Goal: Task Accomplishment & Management: Manage account settings

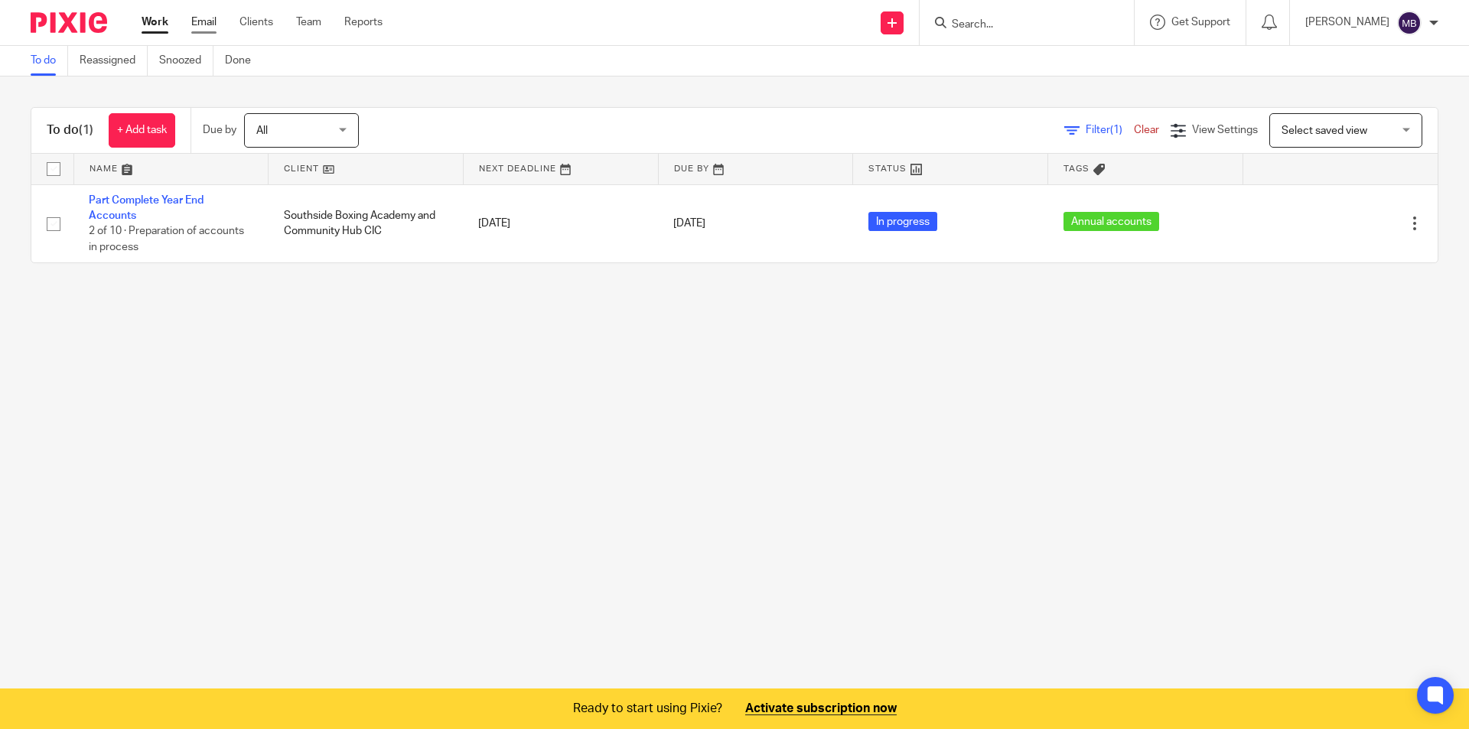
click at [216, 23] on link "Email" at bounding box center [203, 22] width 25 height 15
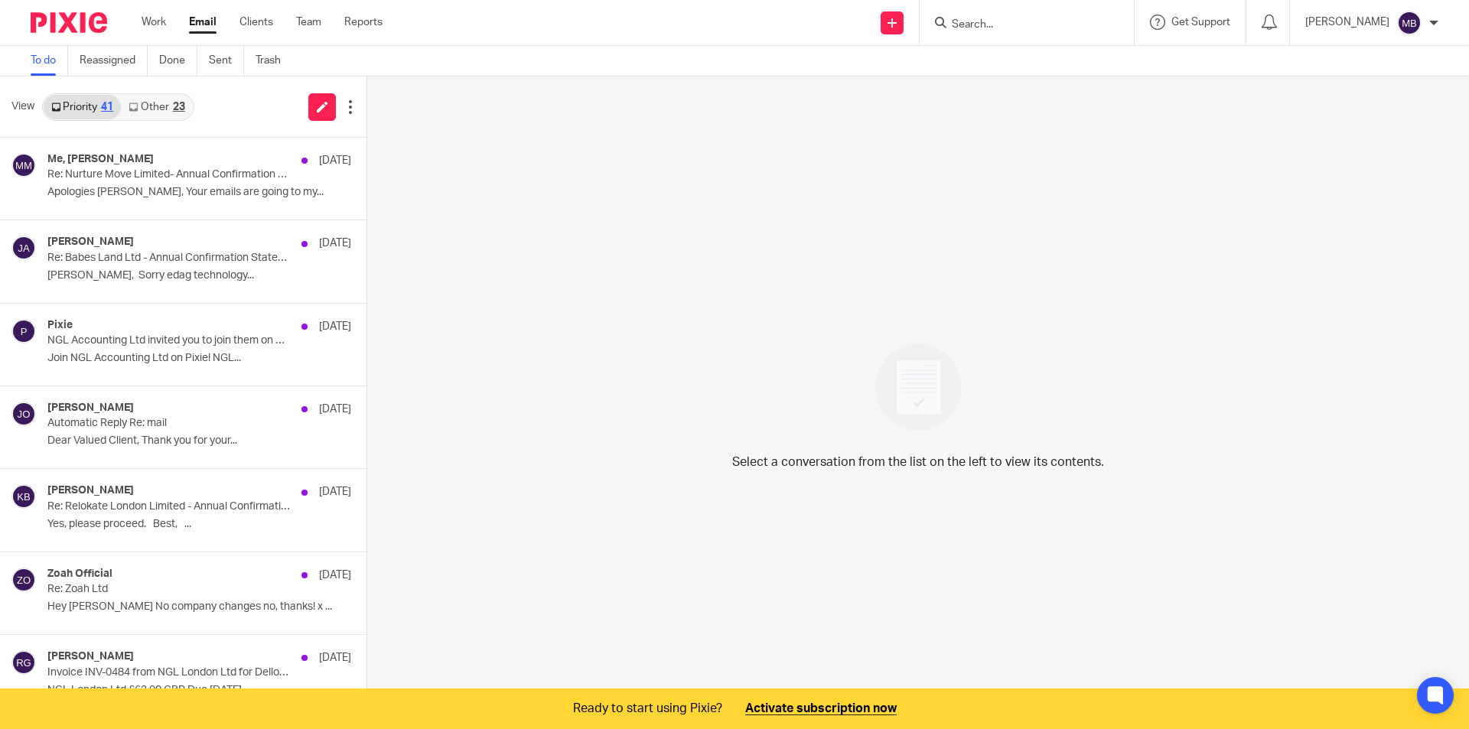
click at [153, 108] on link "Other 23" at bounding box center [156, 107] width 71 height 24
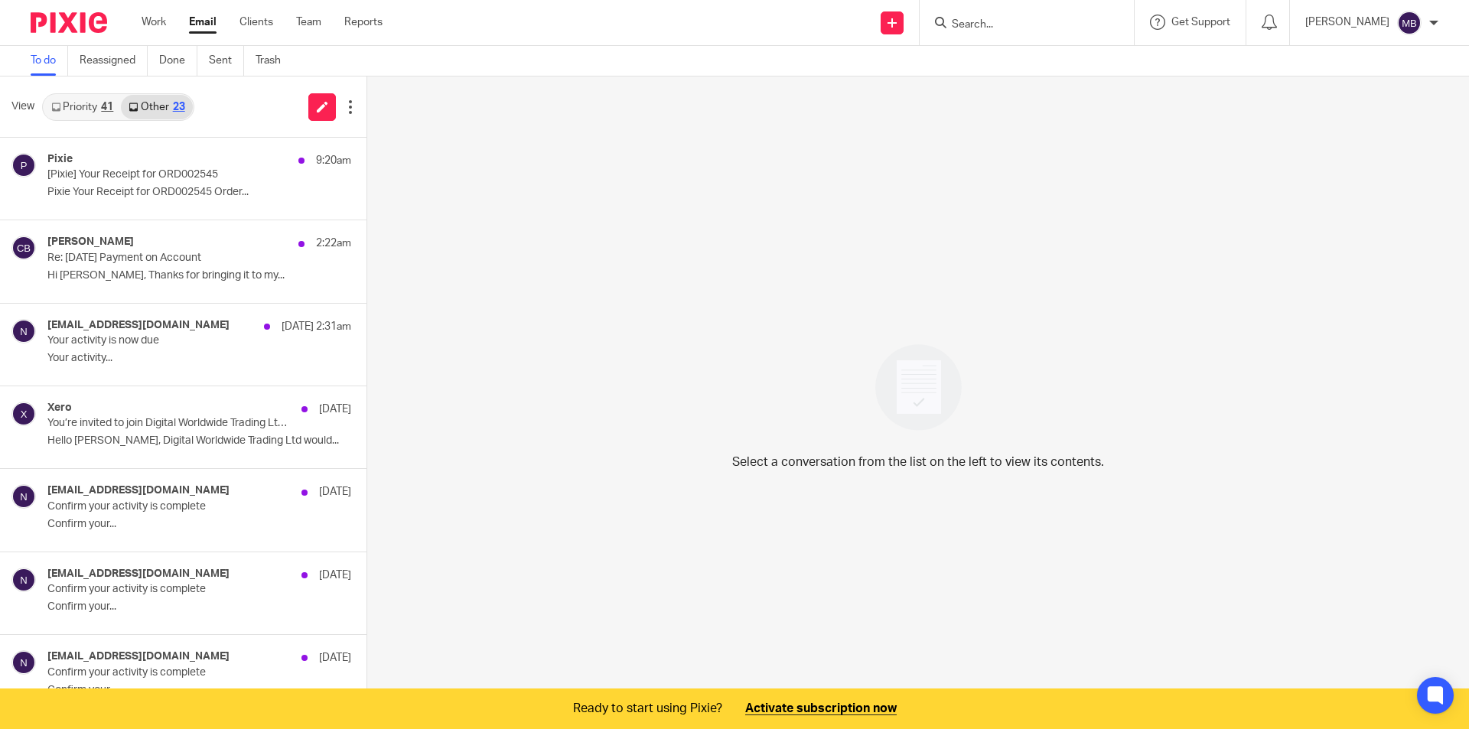
click at [63, 111] on link "Priority 41" at bounding box center [82, 107] width 77 height 24
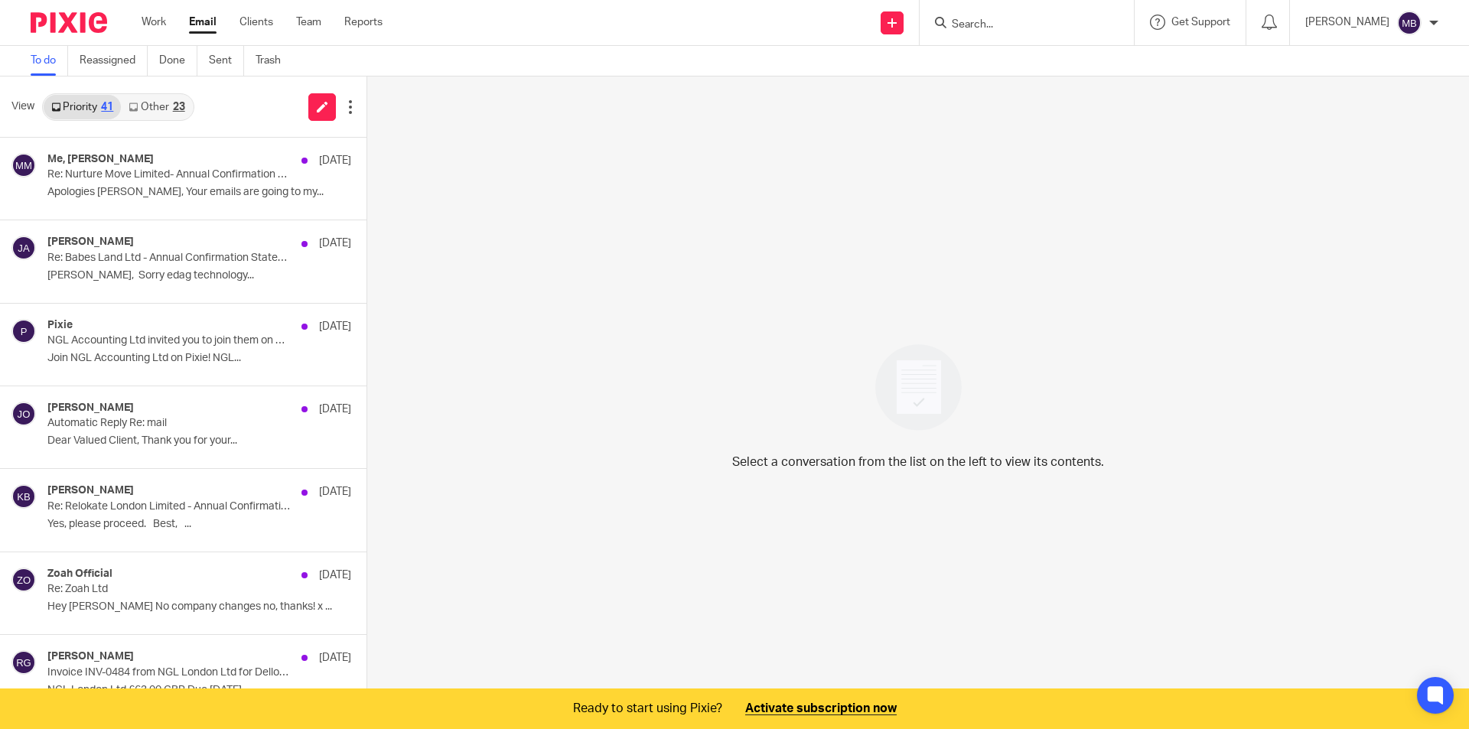
click at [164, 112] on link "Other 23" at bounding box center [156, 107] width 71 height 24
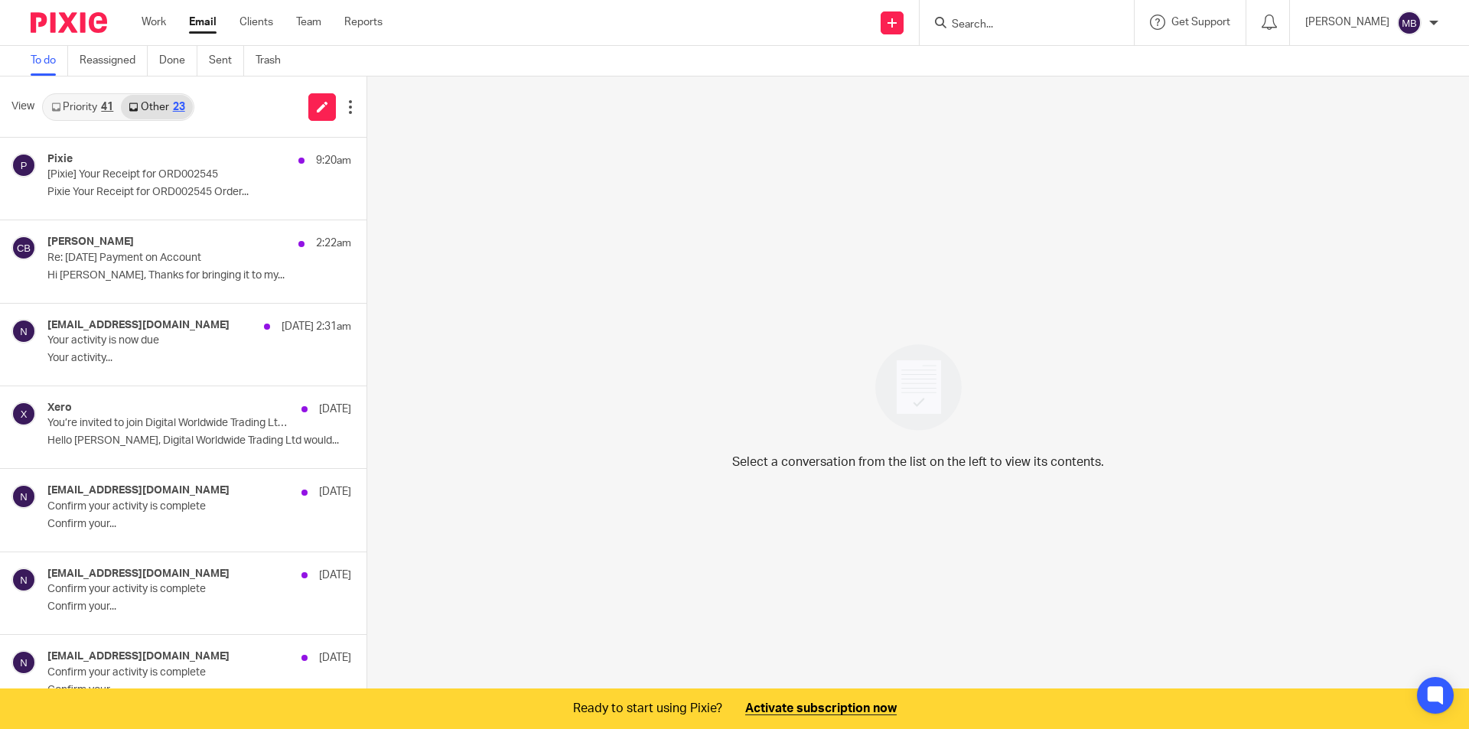
click at [67, 103] on link "Priority 41" at bounding box center [82, 107] width 77 height 24
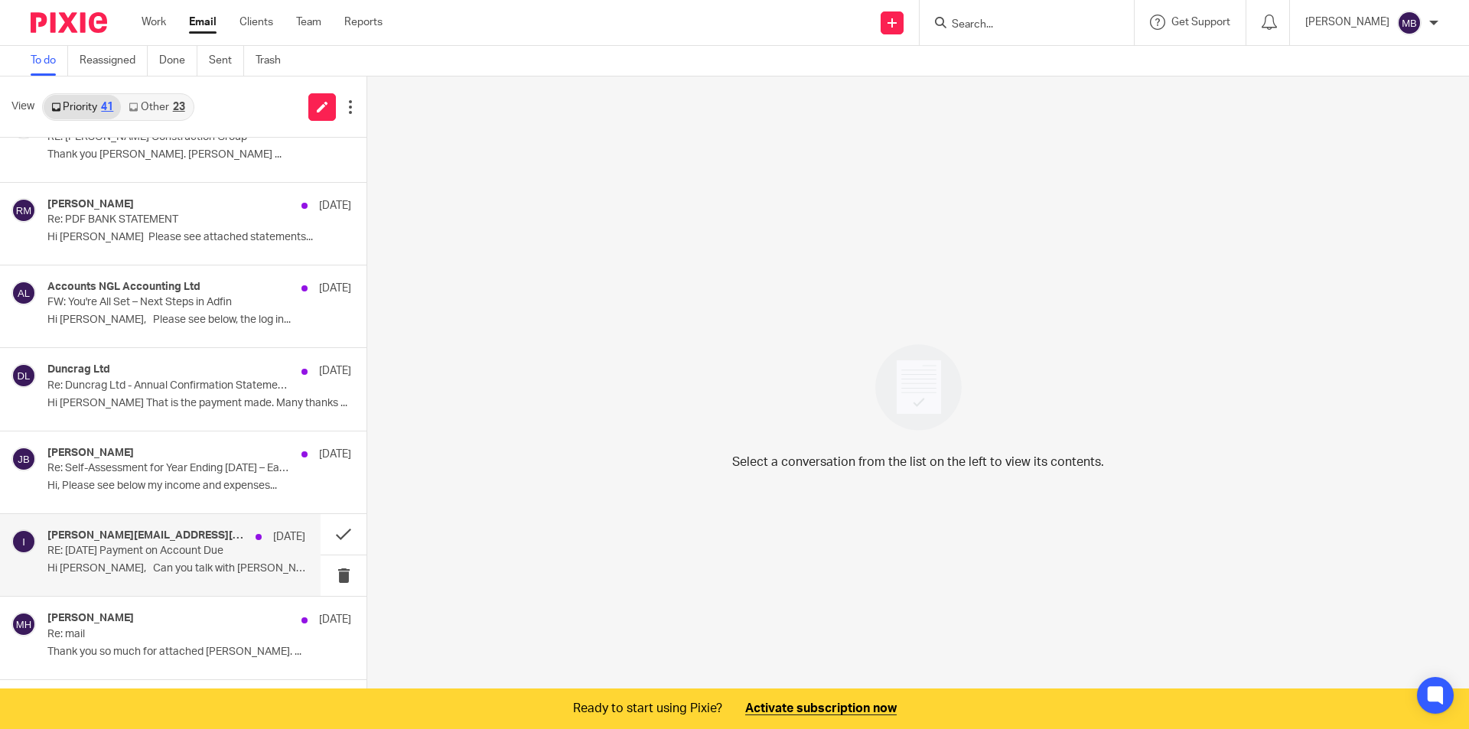
scroll to position [38, 0]
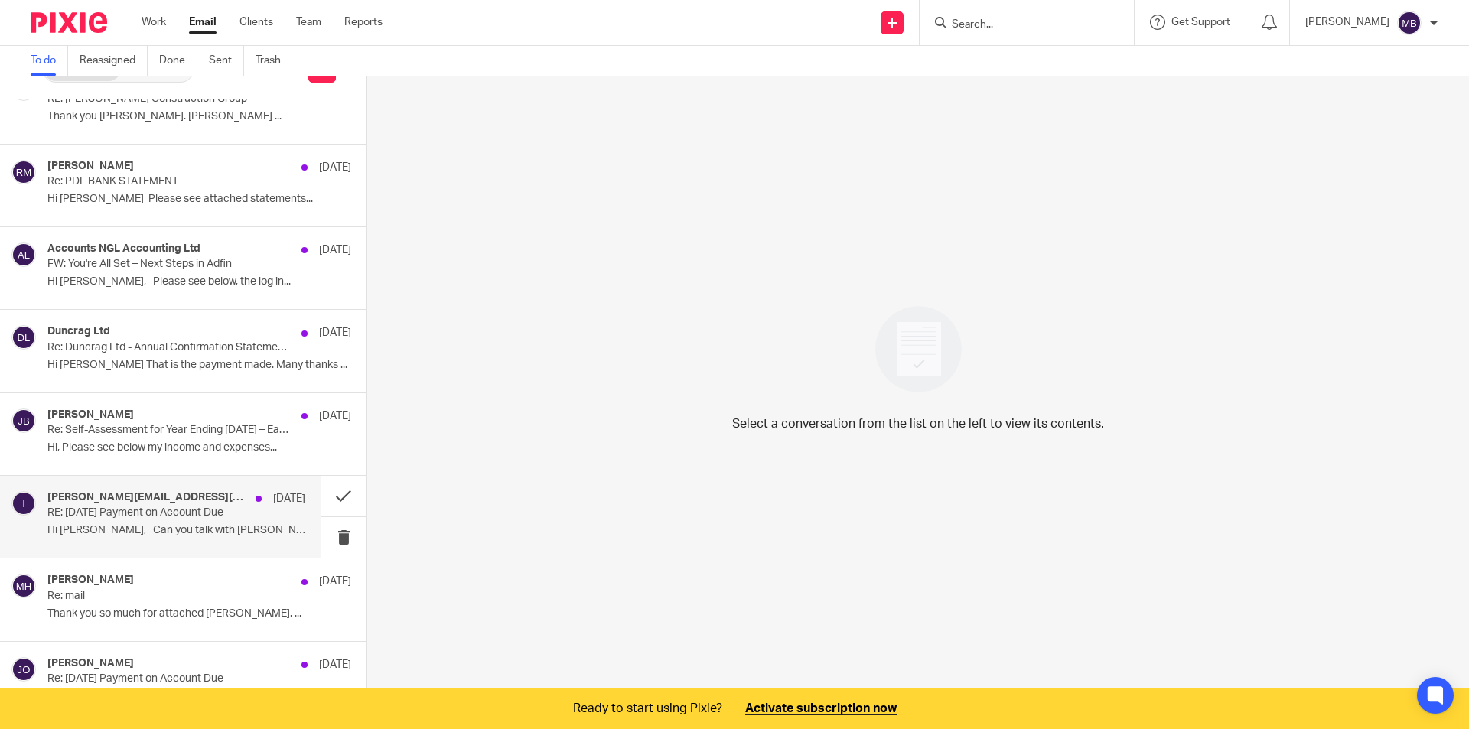
click at [237, 538] on div "ian@fluidtek.co.uk 23 Jul RE: 31 July 2025 Payment on Account Due Hi Maia, Can …" at bounding box center [176, 516] width 258 height 51
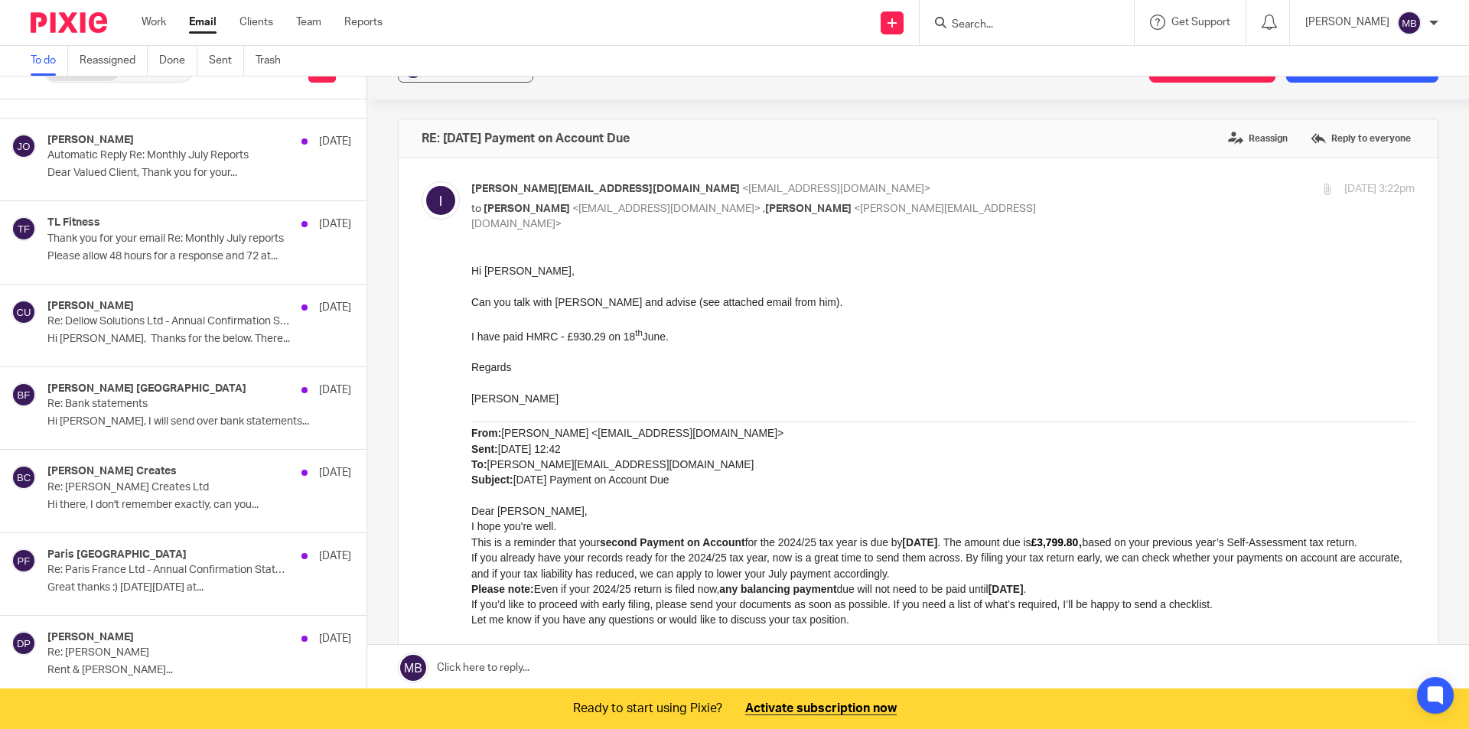
scroll to position [262, 0]
